Goal: Task Accomplishment & Management: Use online tool/utility

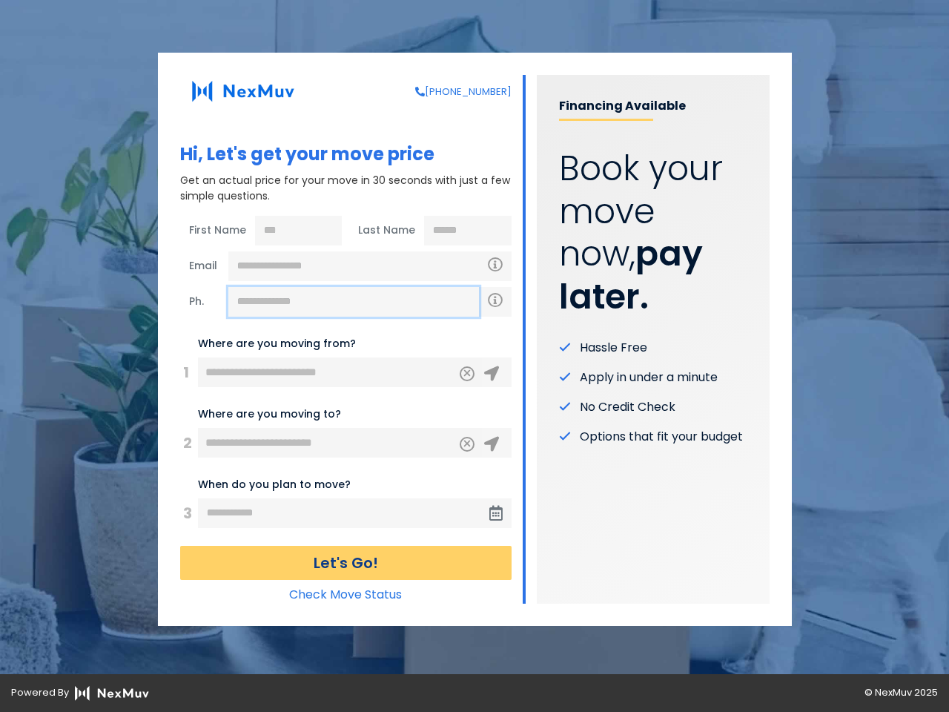
click at [354, 302] on input "text" at bounding box center [353, 302] width 251 height 30
click at [467, 374] on icon "Clear" at bounding box center [467, 371] width 9 height 13
click at [492, 374] on icon at bounding box center [491, 373] width 15 height 15
click at [467, 444] on icon "Clear" at bounding box center [467, 441] width 9 height 13
click at [492, 444] on icon at bounding box center [491, 444] width 15 height 15
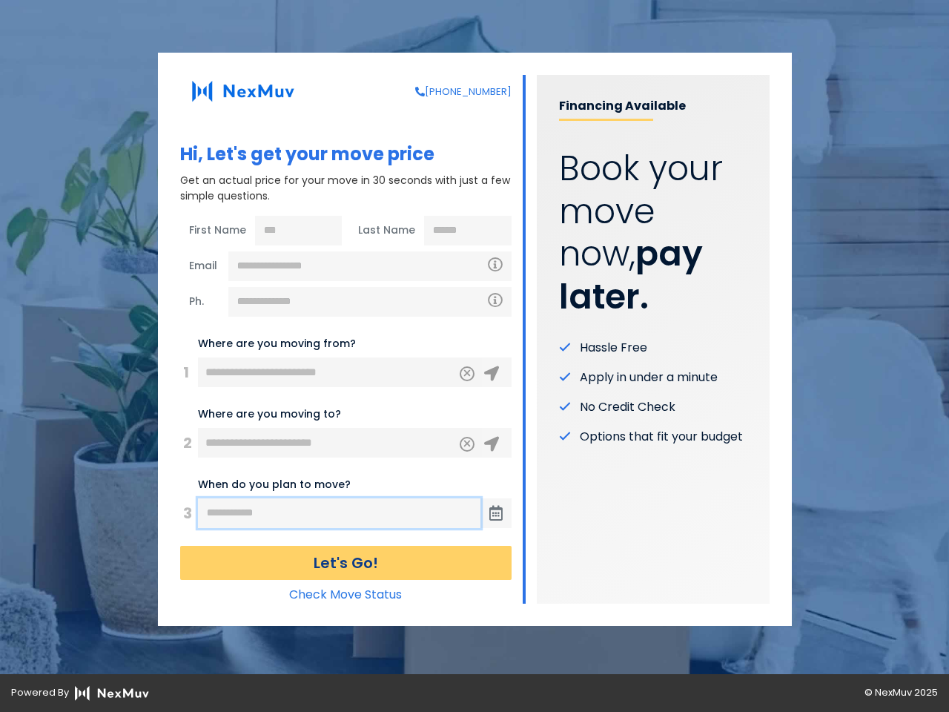
click at [340, 513] on input "text" at bounding box center [339, 513] width 283 height 30
click at [496, 513] on span at bounding box center [495, 513] width 31 height 30
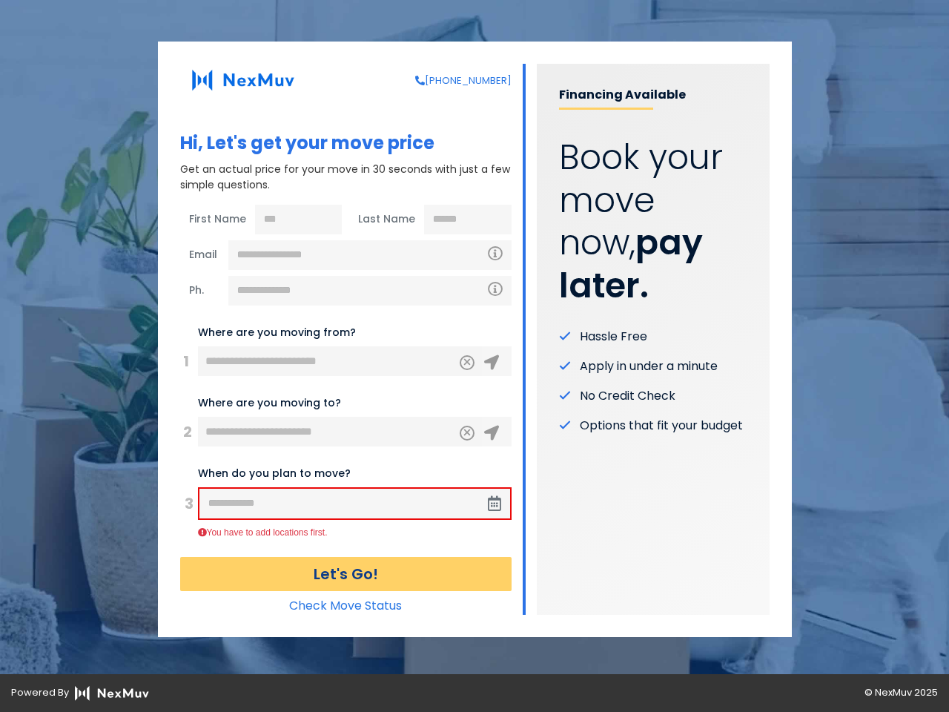
click at [346, 563] on button "Let's Go!" at bounding box center [345, 574] width 331 height 34
